Goal: Transaction & Acquisition: Purchase product/service

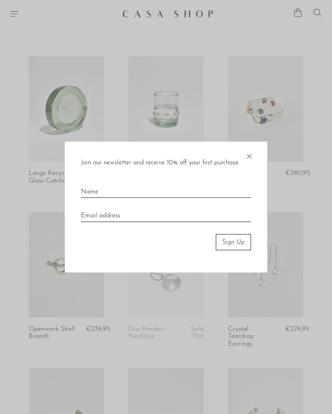
click at [251, 154] on span "×" at bounding box center [249, 155] width 8 height 26
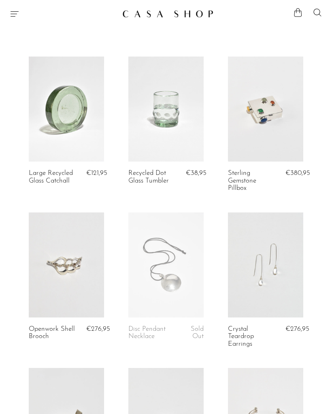
click at [57, 130] on link at bounding box center [66, 109] width 75 height 105
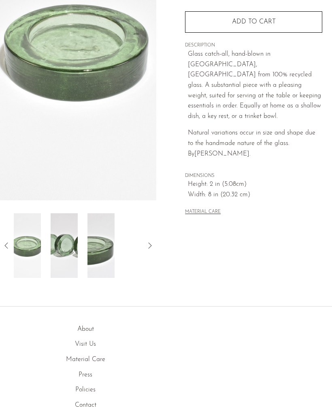
scroll to position [97, 0]
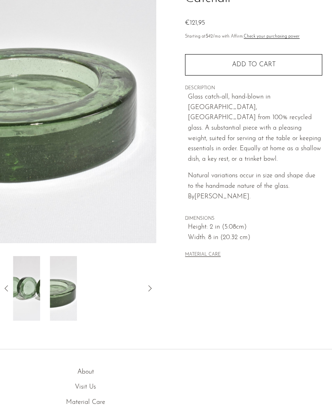
click at [62, 290] on img at bounding box center [63, 288] width 27 height 65
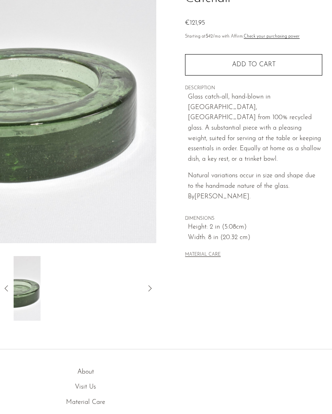
click at [59, 289] on div at bounding box center [78, 288] width 130 height 65
click at [8, 282] on div at bounding box center [78, 288] width 156 height 65
click at [14, 287] on img at bounding box center [26, 288] width 27 height 65
click at [8, 284] on icon at bounding box center [7, 289] width 10 height 10
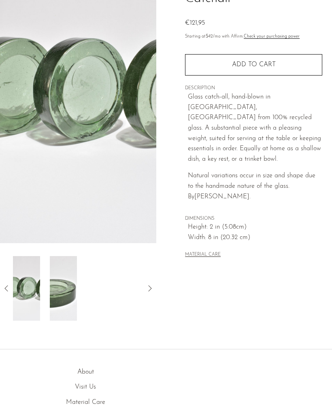
click at [7, 291] on icon at bounding box center [7, 289] width 10 height 10
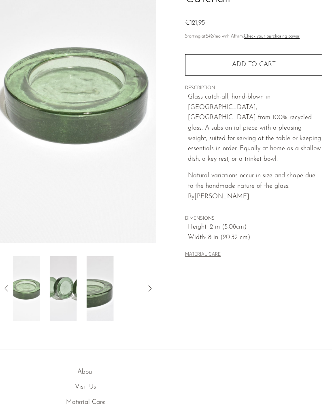
click at [9, 285] on icon at bounding box center [7, 289] width 10 height 10
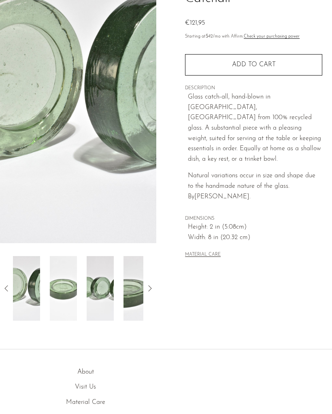
click at [10, 285] on icon at bounding box center [7, 289] width 10 height 10
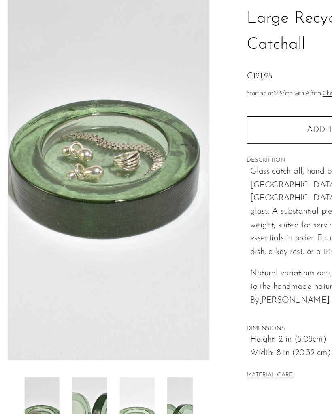
scroll to position [61, 0]
